Goal: Task Accomplishment & Management: Use online tool/utility

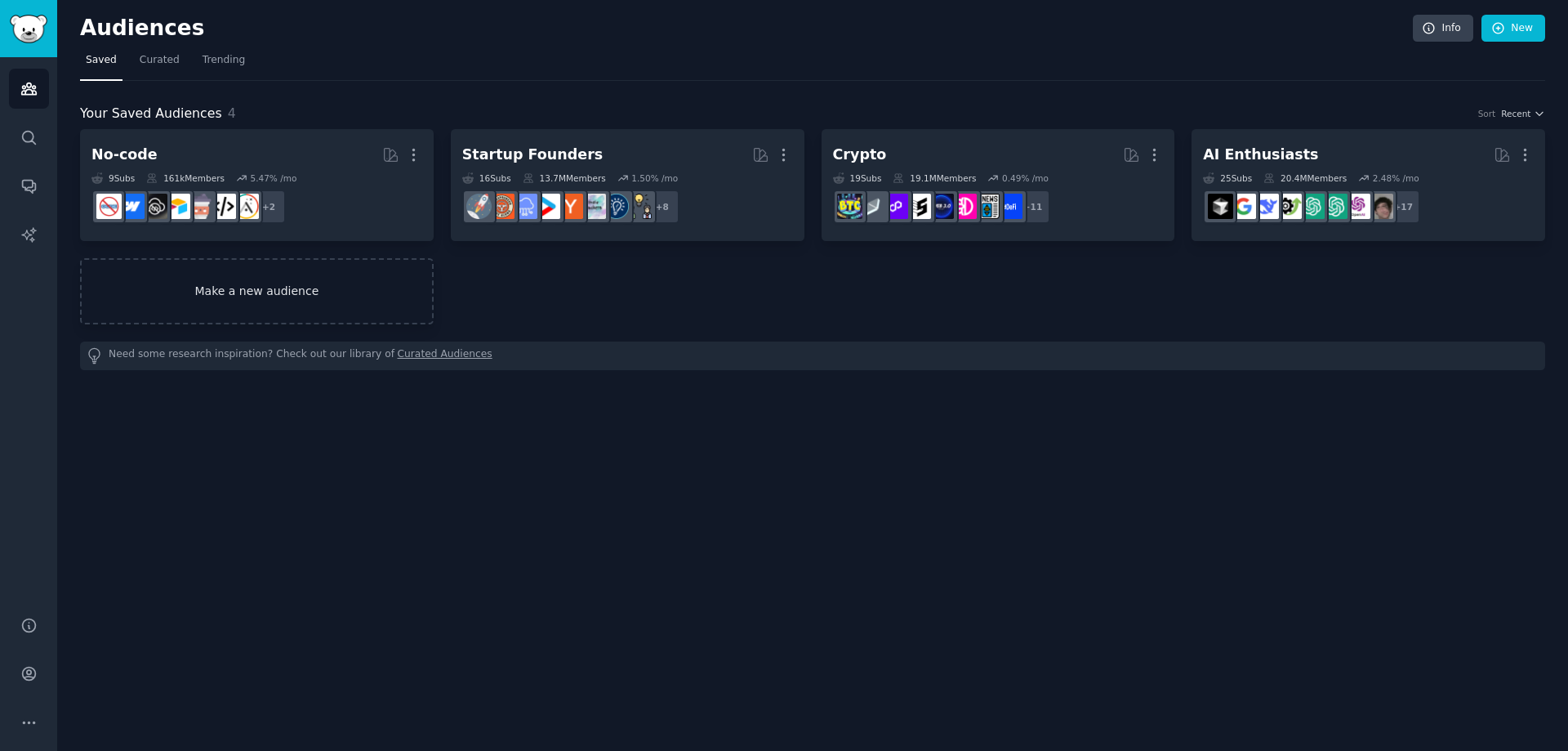
click at [257, 291] on link "Make a new audience" at bounding box center [257, 291] width 354 height 66
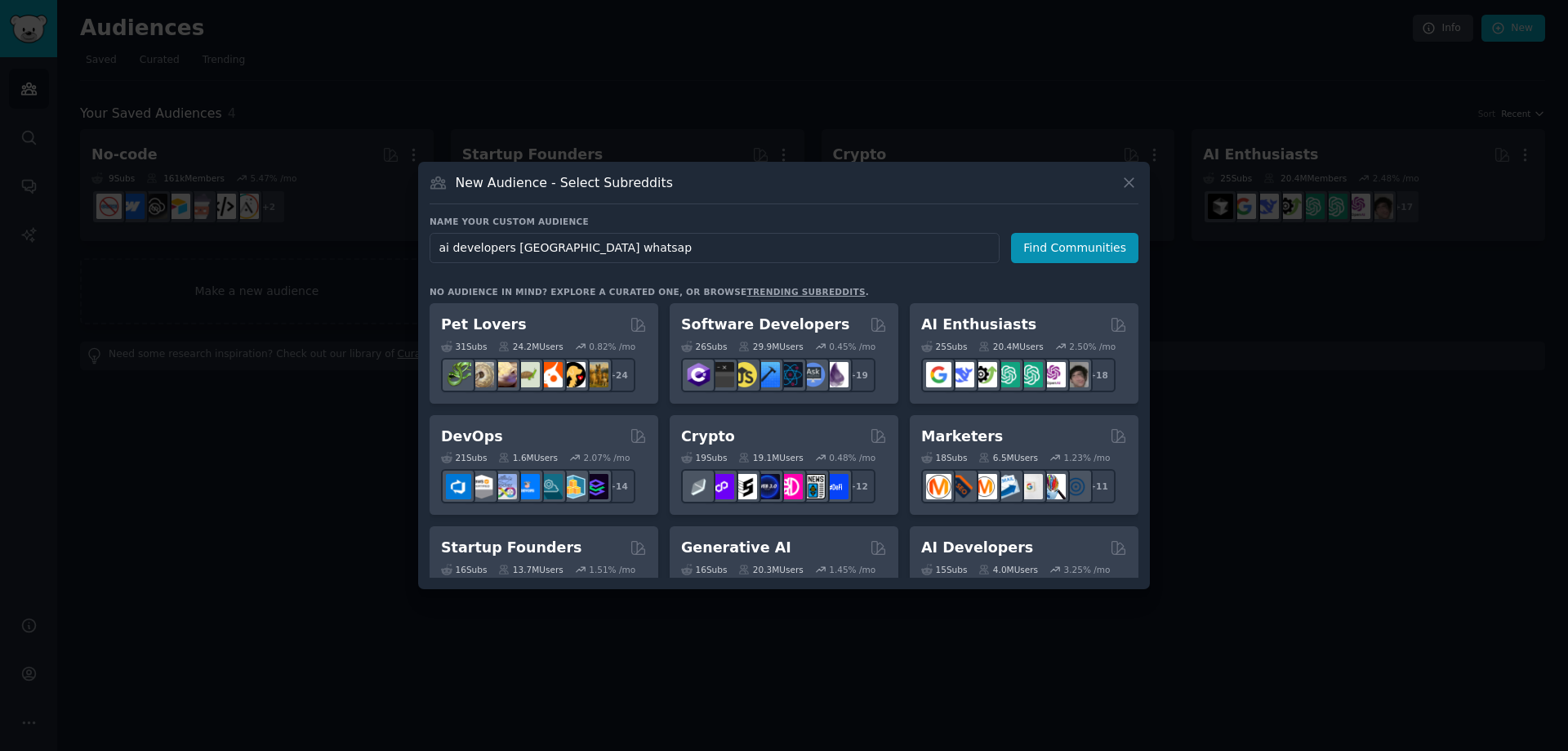
type input "ai developers pakistan whatsapp"
click button "Find Communities" at bounding box center [1075, 248] width 127 height 30
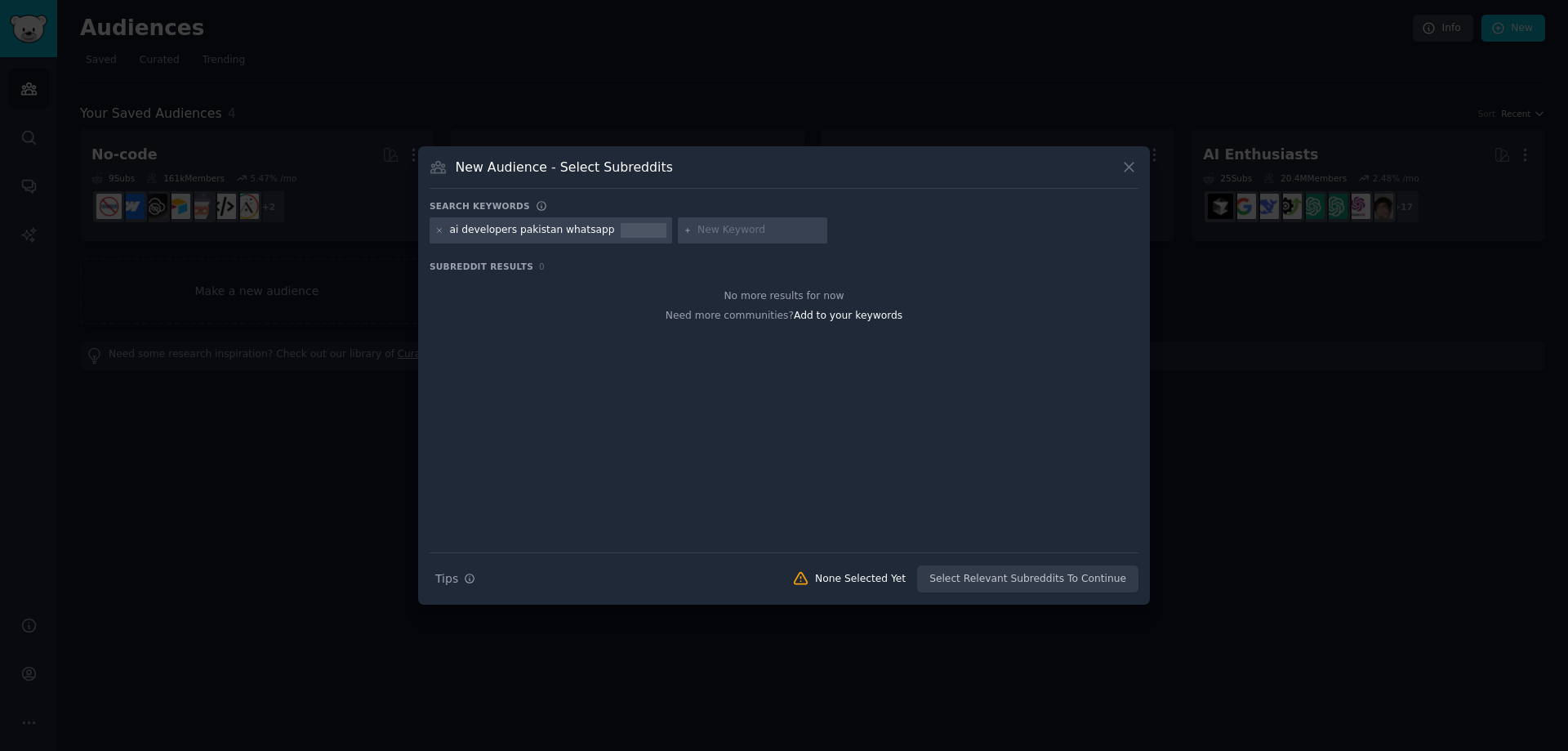
click at [437, 226] on icon at bounding box center [439, 230] width 9 height 9
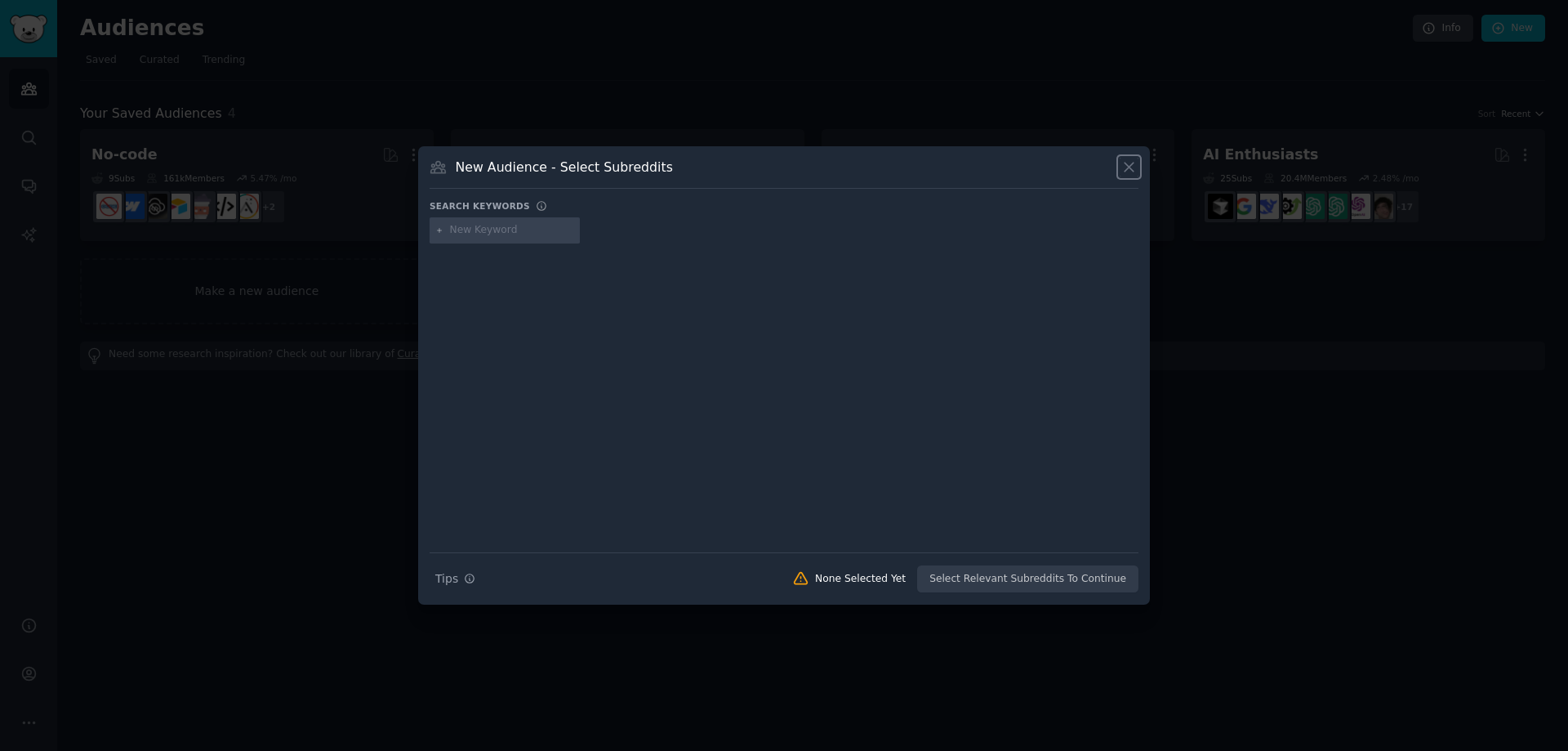
click at [1131, 161] on icon at bounding box center [1129, 167] width 17 height 17
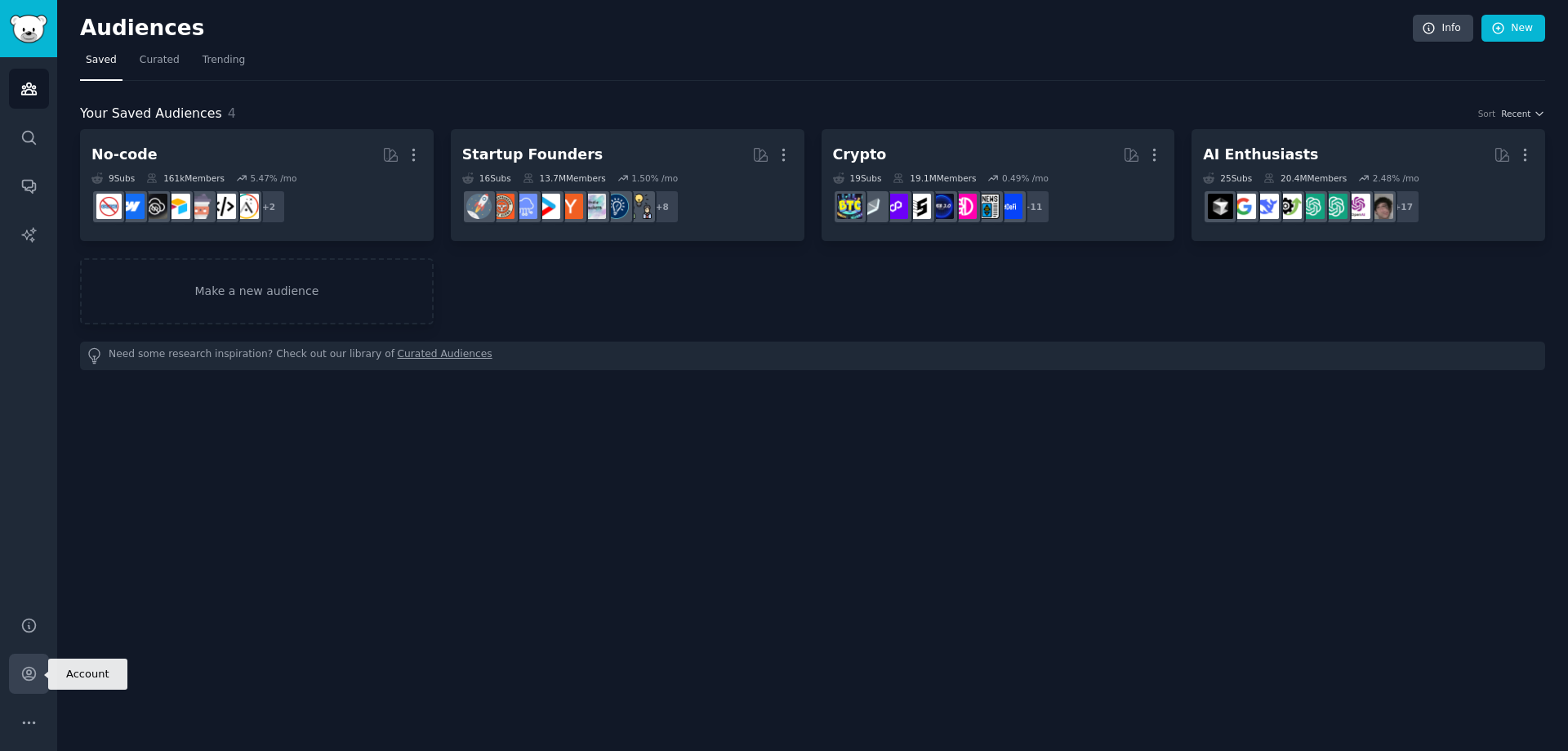
click at [29, 674] on icon "Sidebar" at bounding box center [29, 675] width 13 height 13
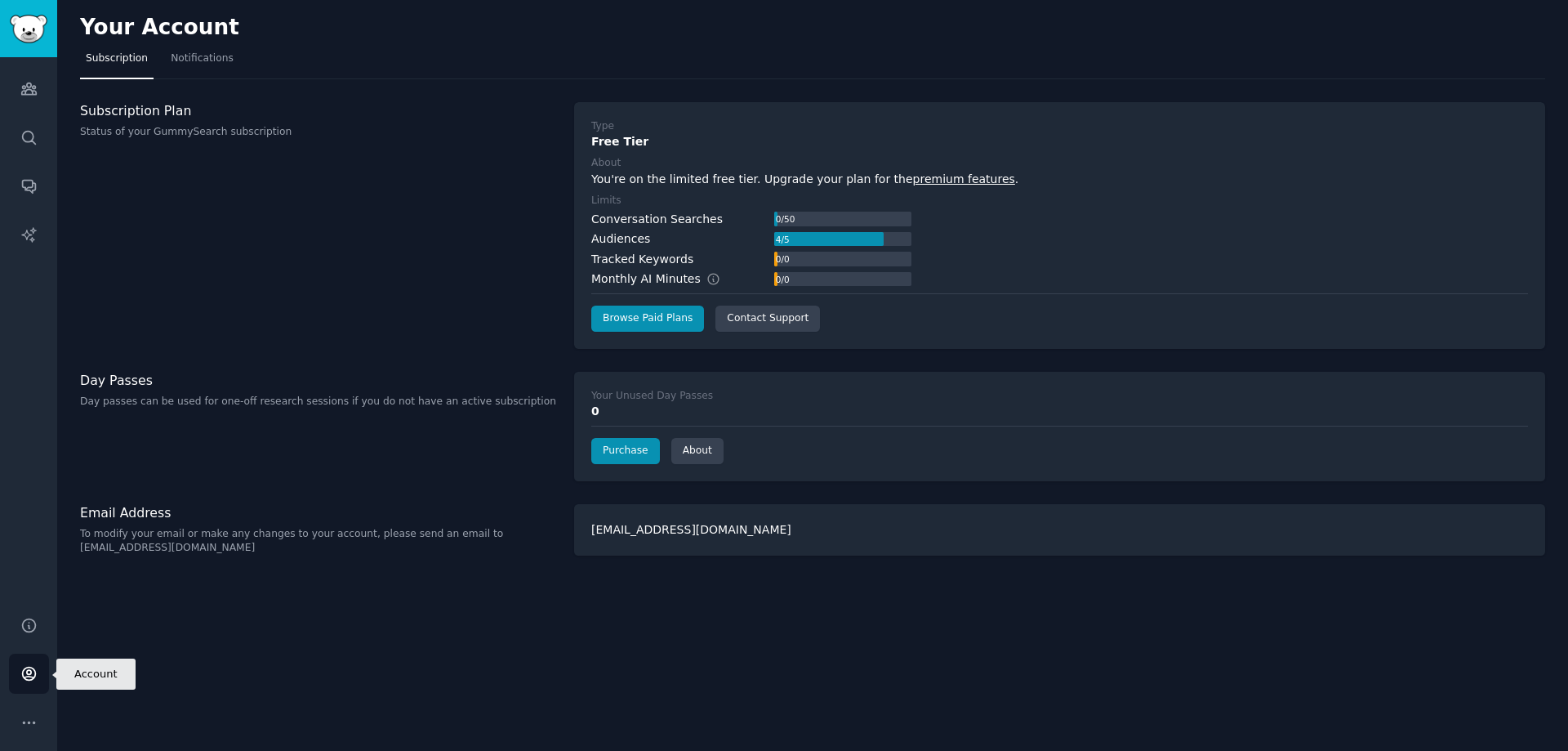
click at [22, 669] on icon "Sidebar" at bounding box center [29, 674] width 17 height 17
drag, startPoint x: 732, startPoint y: 526, endPoint x: 580, endPoint y: 535, distance: 152.3
click at [580, 535] on div "[EMAIL_ADDRESS][DOMAIN_NAME]" at bounding box center [1059, 530] width 971 height 52
copy div "[EMAIL_ADDRESS][DOMAIN_NAME]"
